Goal: Transaction & Acquisition: Purchase product/service

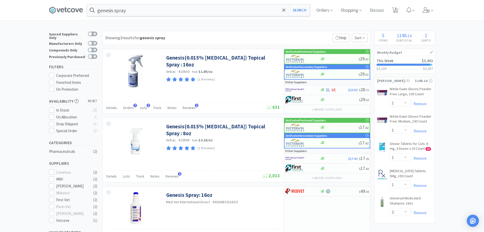
select select "1"
select select "2"
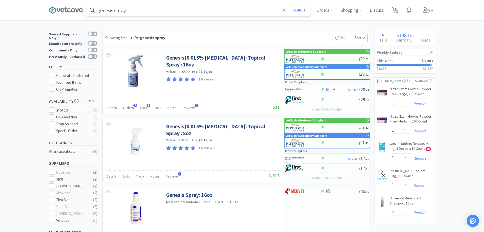
click at [283, 10] on span at bounding box center [284, 10] width 6 height 11
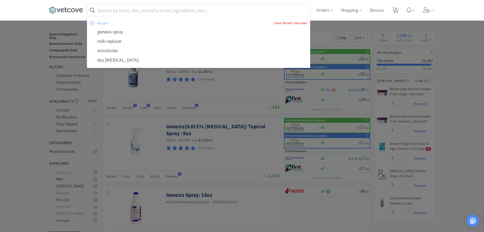
click at [294, 23] on link "Clear Recent Searches" at bounding box center [290, 23] width 33 height 4
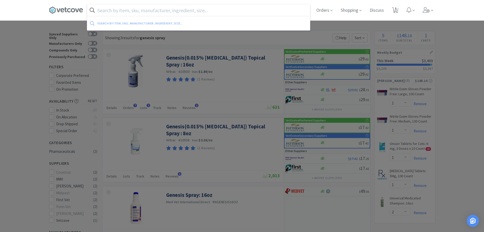
click at [76, 16] on span at bounding box center [68, 10] width 38 height 20
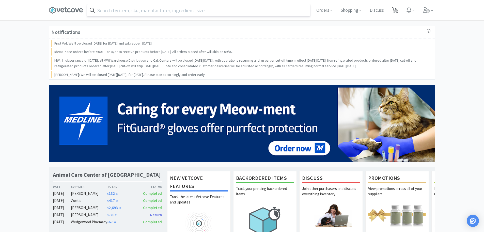
click at [394, 9] on icon at bounding box center [395, 10] width 6 height 6
select select "1"
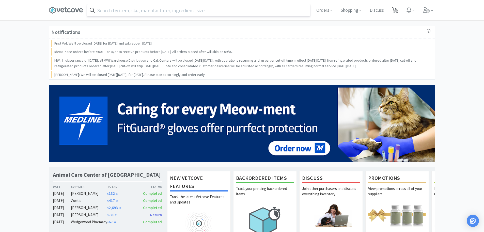
select select "2"
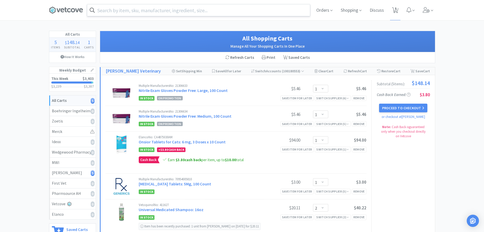
click at [139, 9] on input "text" at bounding box center [198, 10] width 223 height 12
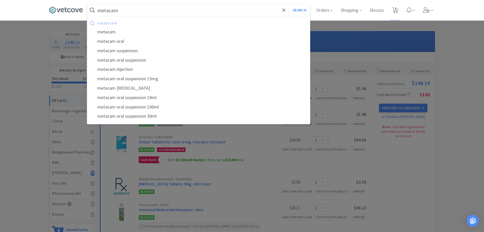
click at [143, 9] on input "metacam" at bounding box center [198, 10] width 223 height 12
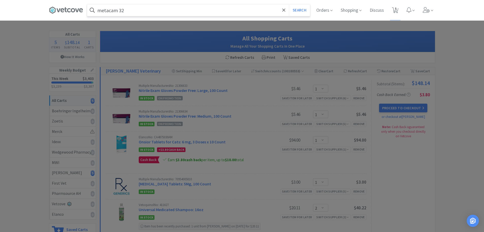
type input "metacam 32"
click at [289, 4] on button "Search" at bounding box center [299, 10] width 21 height 12
select select "1"
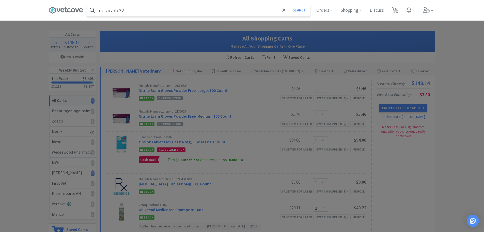
select select "1"
select select "2"
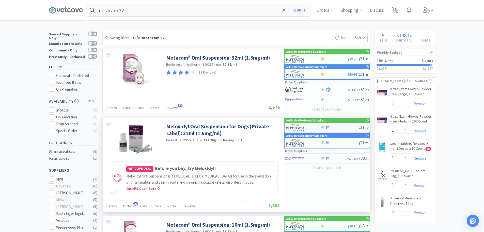
click at [342, 127] on div at bounding box center [339, 127] width 38 height 4
select select "1"
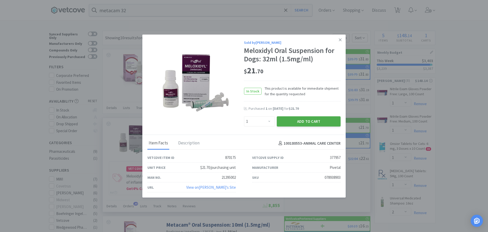
click at [299, 121] on button "Add to Cart" at bounding box center [309, 121] width 64 height 10
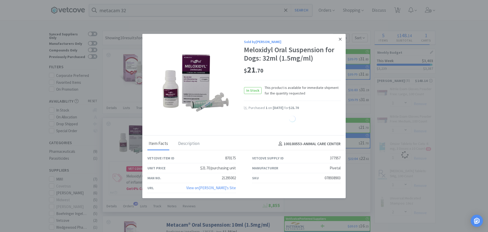
select select "1"
select select "2"
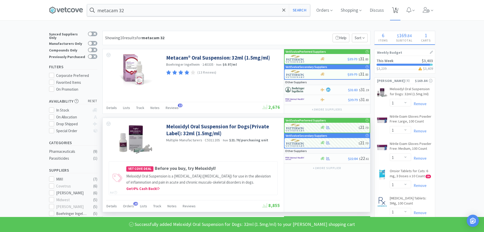
click at [397, 7] on span "6" at bounding box center [396, 8] width 2 height 20
select select "1"
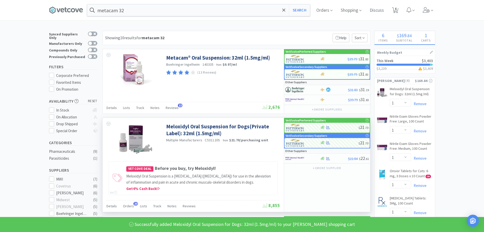
select select "1"
select select "2"
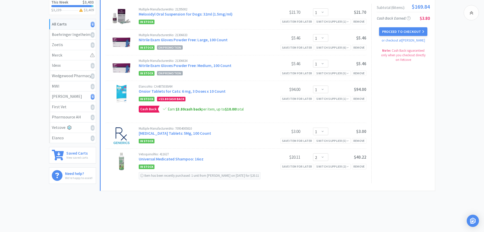
scroll to position [51, 0]
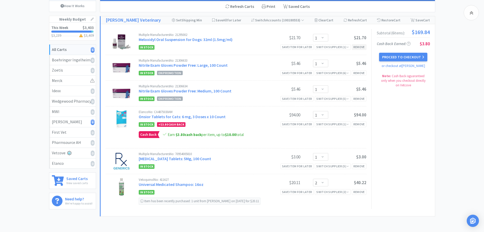
click at [363, 47] on div "Remove" at bounding box center [359, 46] width 14 height 5
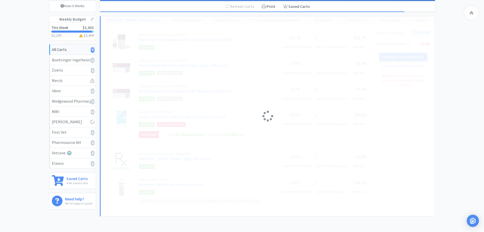
select select "2"
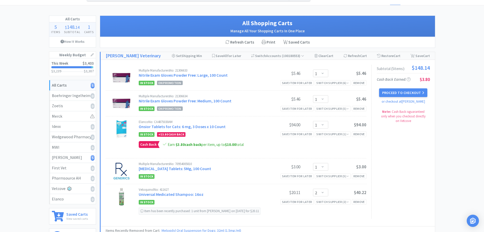
scroll to position [0, 0]
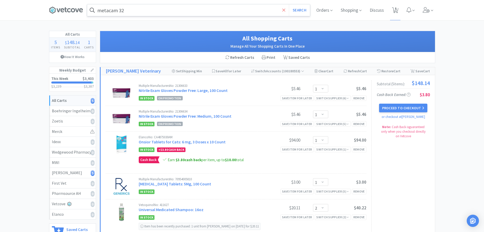
click at [284, 10] on icon at bounding box center [283, 10] width 3 height 5
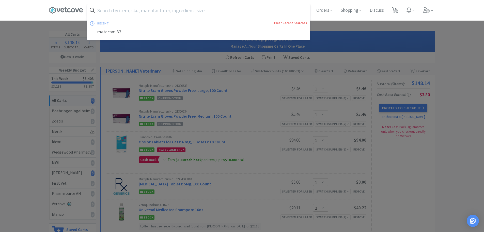
click at [285, 24] on link "Clear Recent Searches" at bounding box center [290, 23] width 33 height 4
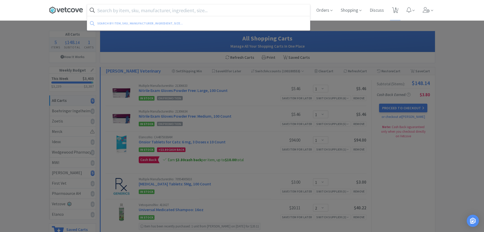
click at [71, 8] on icon at bounding box center [66, 10] width 34 height 8
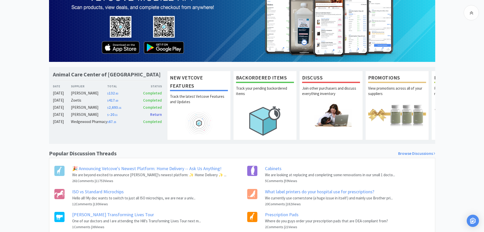
scroll to position [125, 0]
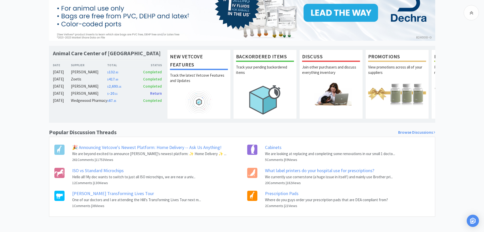
click at [99, 171] on link "ISO vs Standard Microchips" at bounding box center [98, 170] width 52 height 6
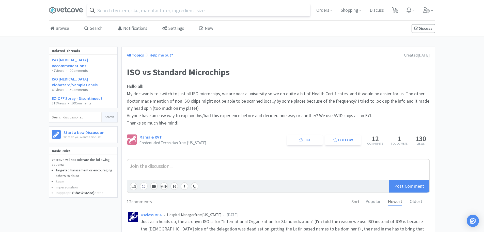
click at [66, 5] on span at bounding box center [68, 10] width 38 height 20
